Goal: Navigation & Orientation: Find specific page/section

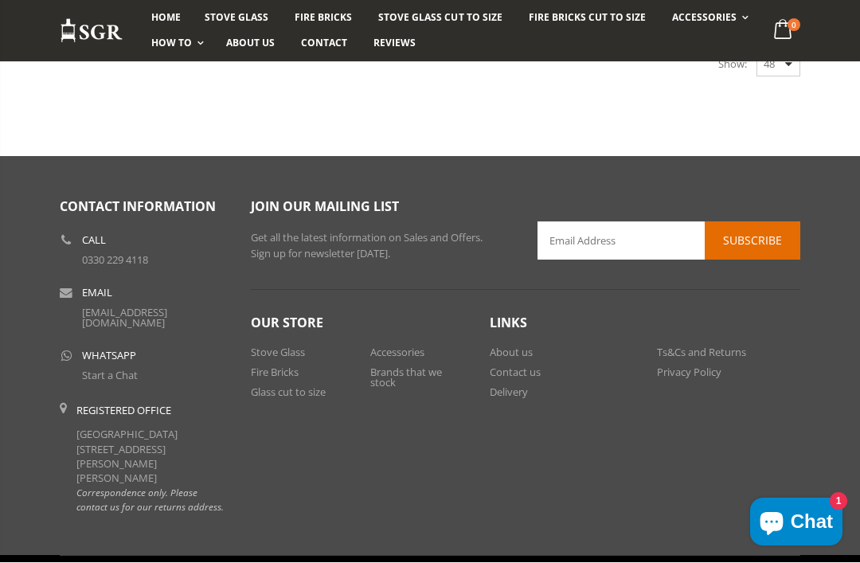
scroll to position [2859, 0]
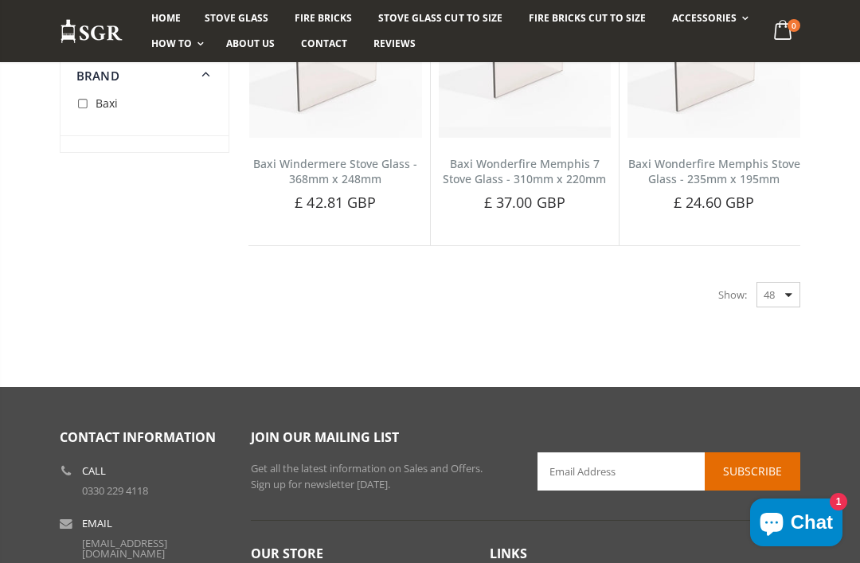
scroll to position [2625, 0]
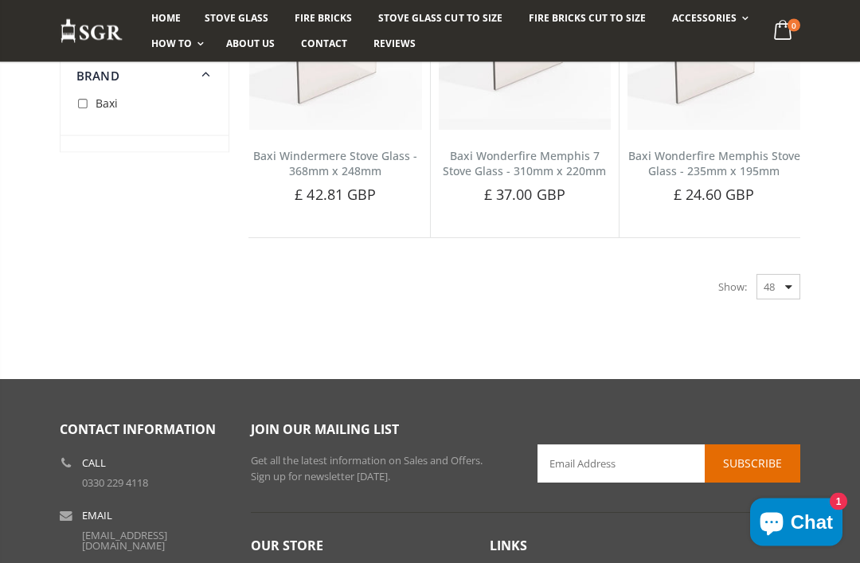
scroll to position [2637, 0]
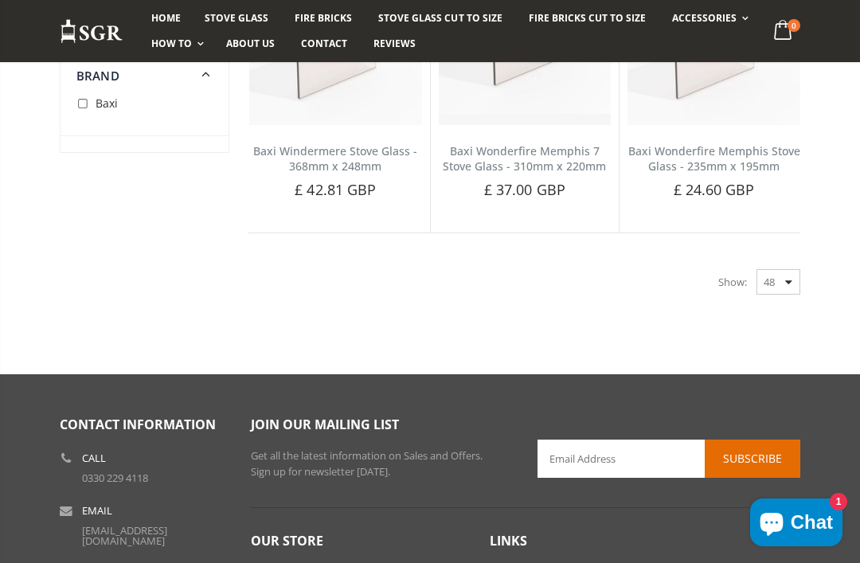
click at [794, 269] on select "48 24 36 All" at bounding box center [779, 281] width 44 height 25
click at [785, 269] on select "48 24 36 All" at bounding box center [779, 281] width 44 height 25
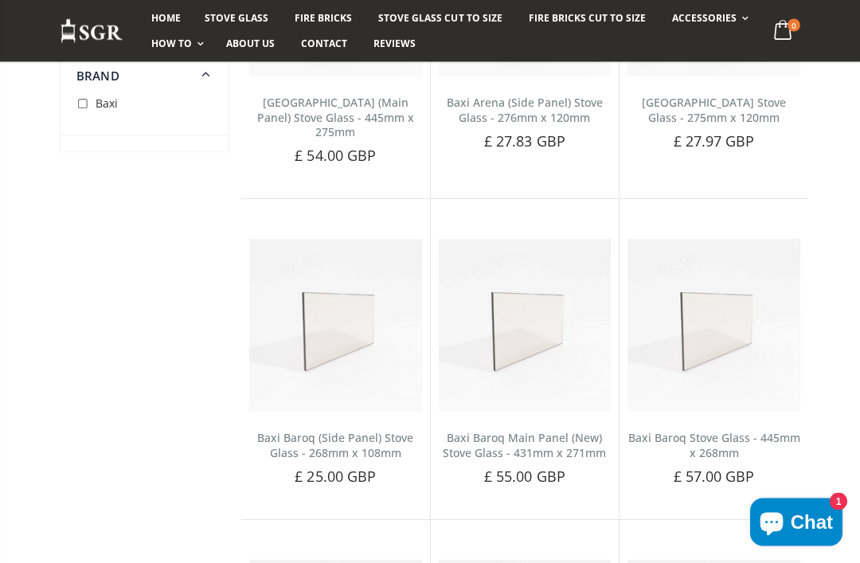
scroll to position [382, 0]
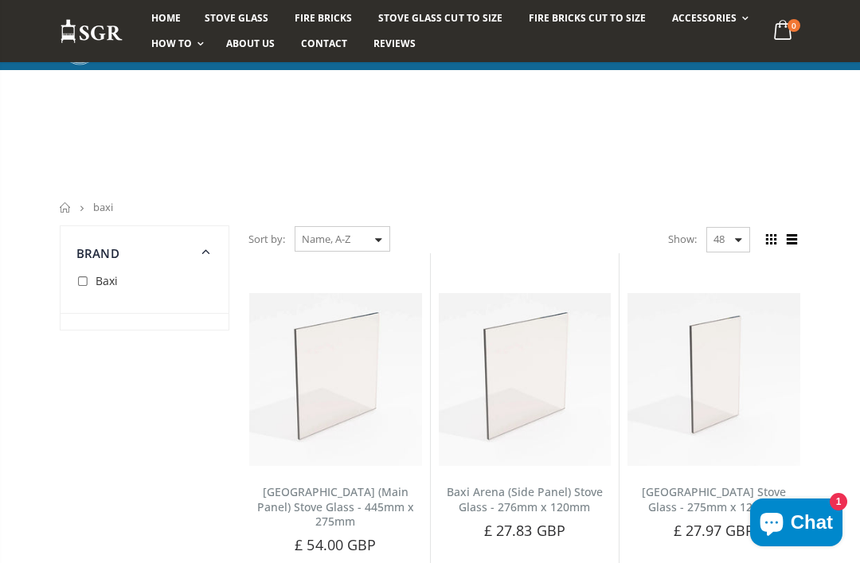
scroll to position [454, 0]
